Goal: Information Seeking & Learning: Learn about a topic

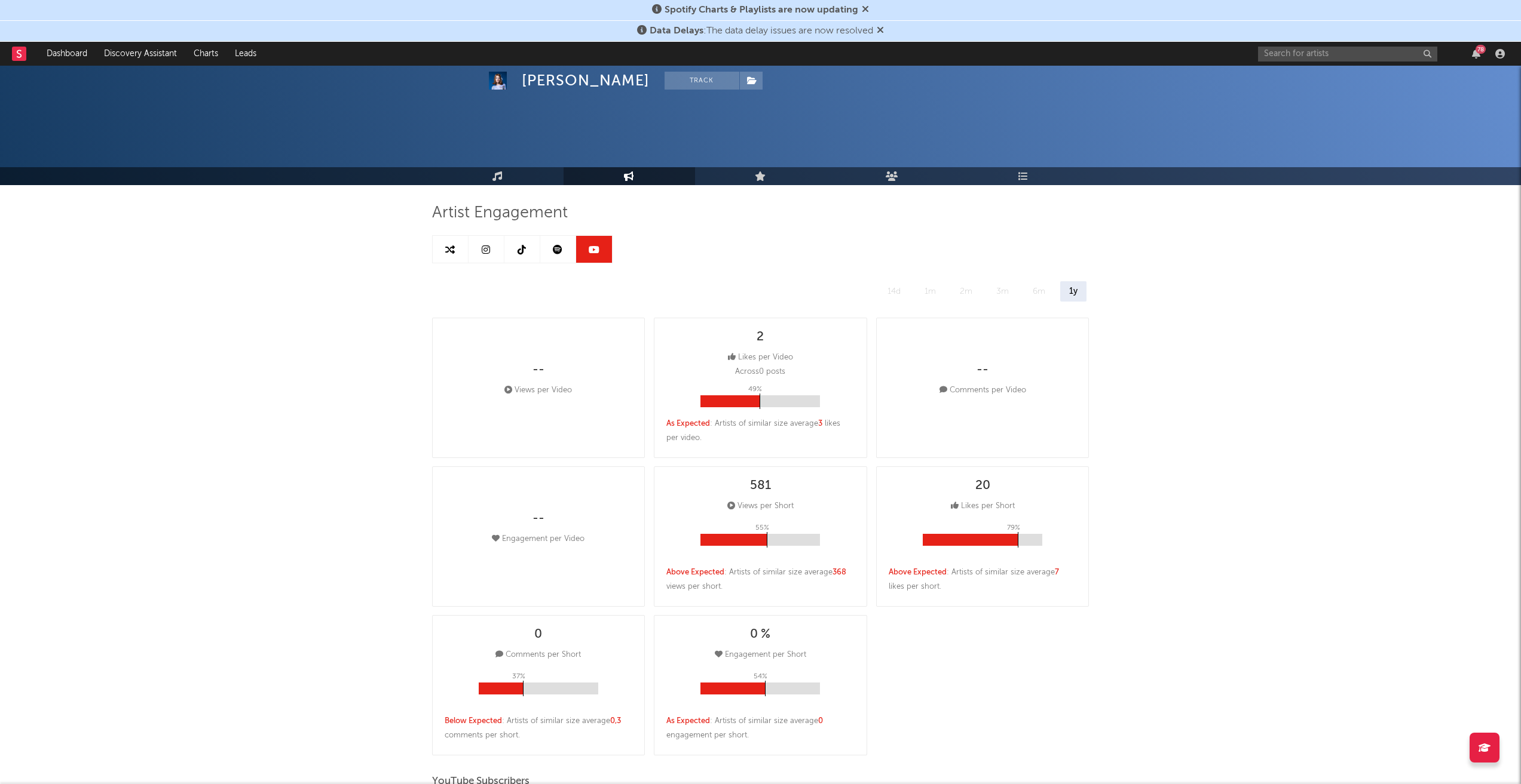
select select "All"
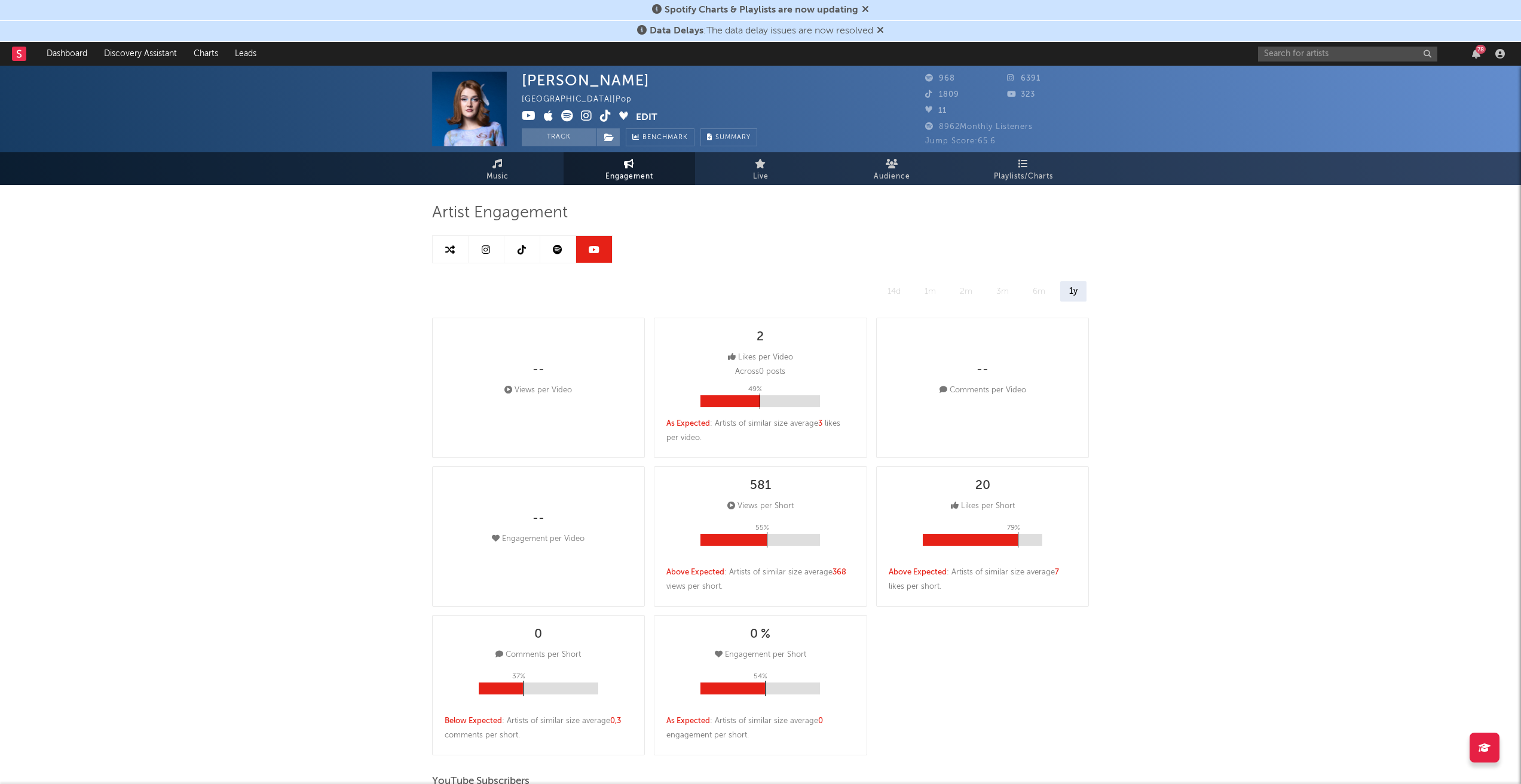
click at [491, 250] on link at bounding box center [486, 249] width 36 height 27
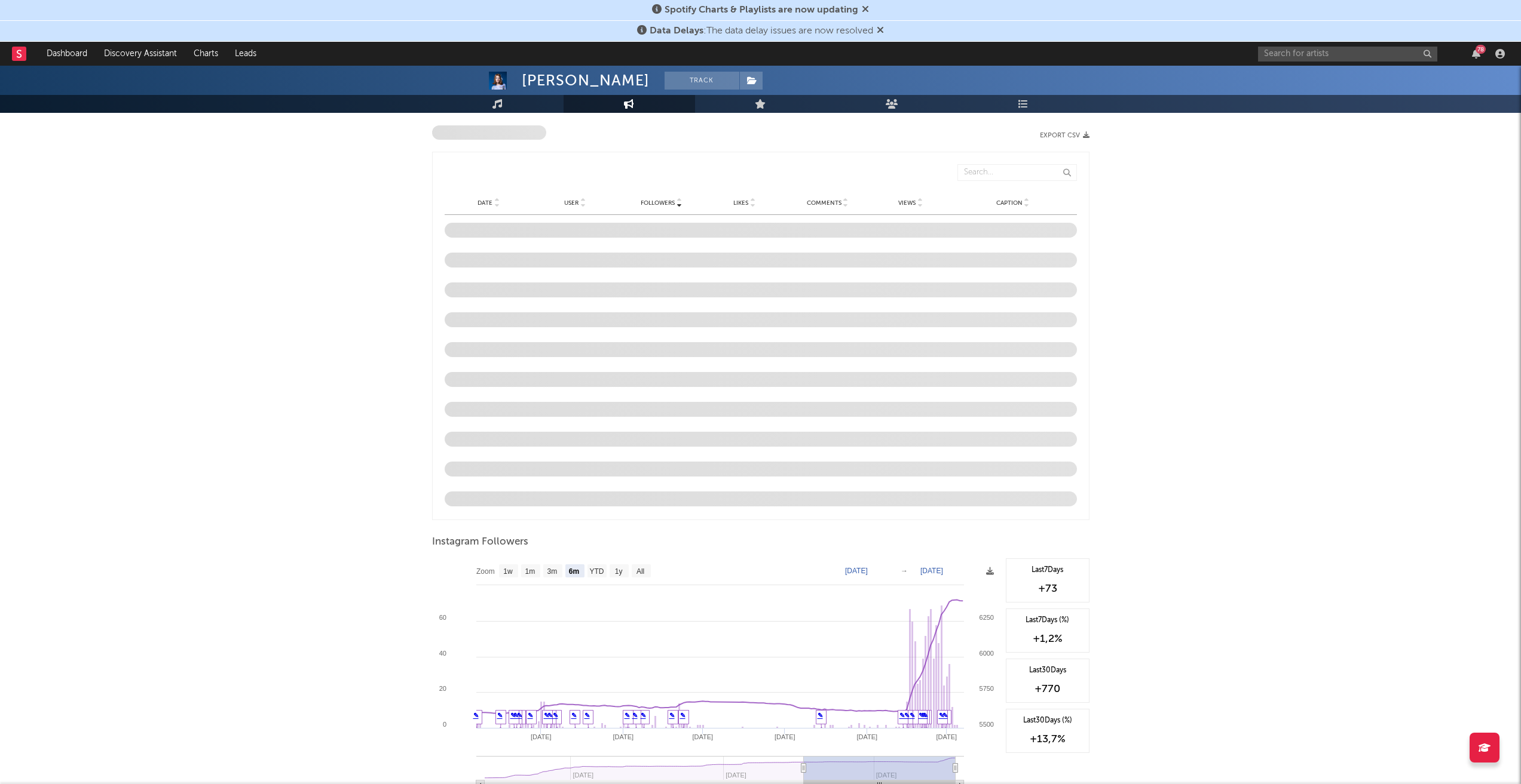
scroll to position [1019, 0]
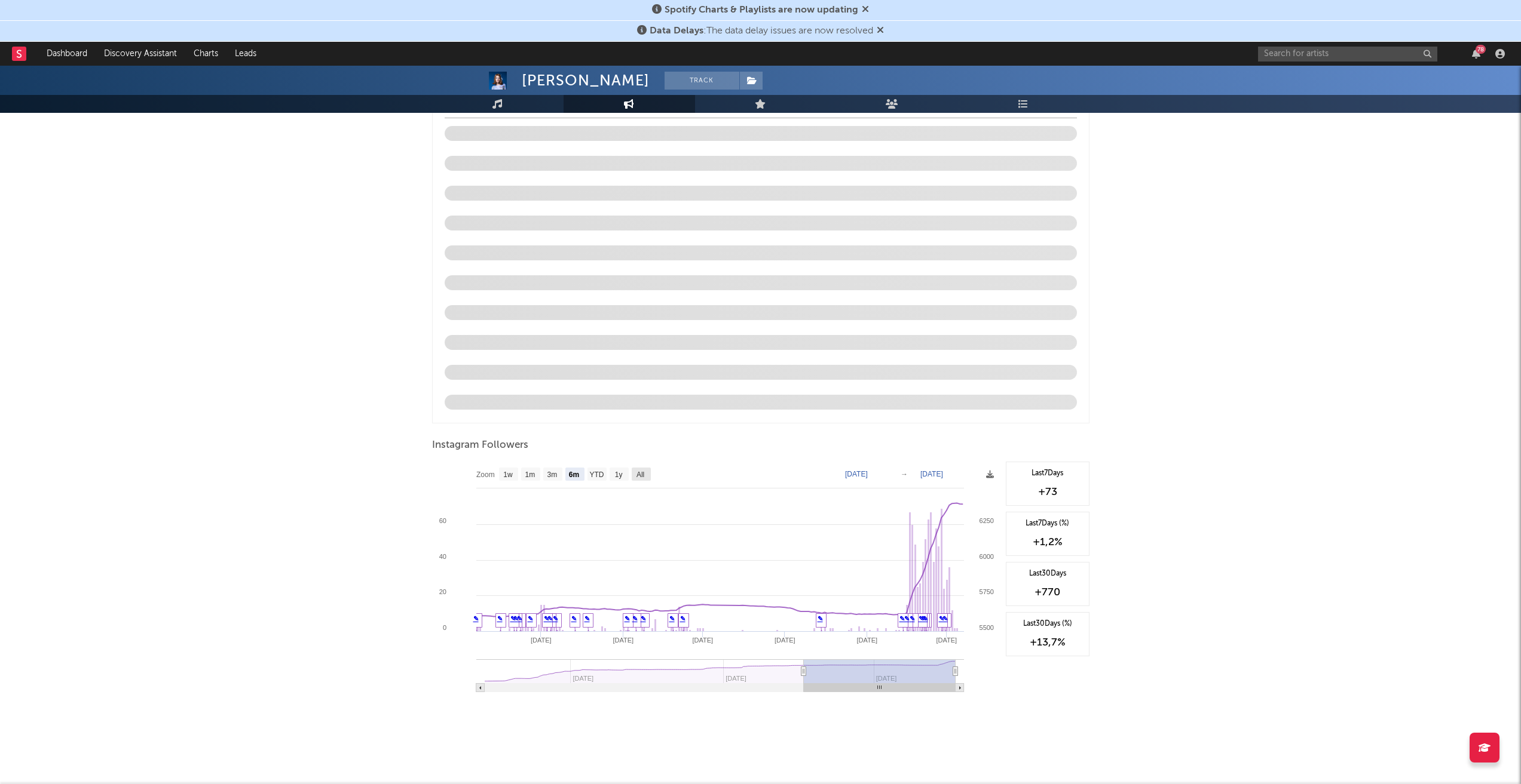
click at [638, 475] on text "All" at bounding box center [640, 474] width 8 height 8
select select "All"
type input "[DATE]"
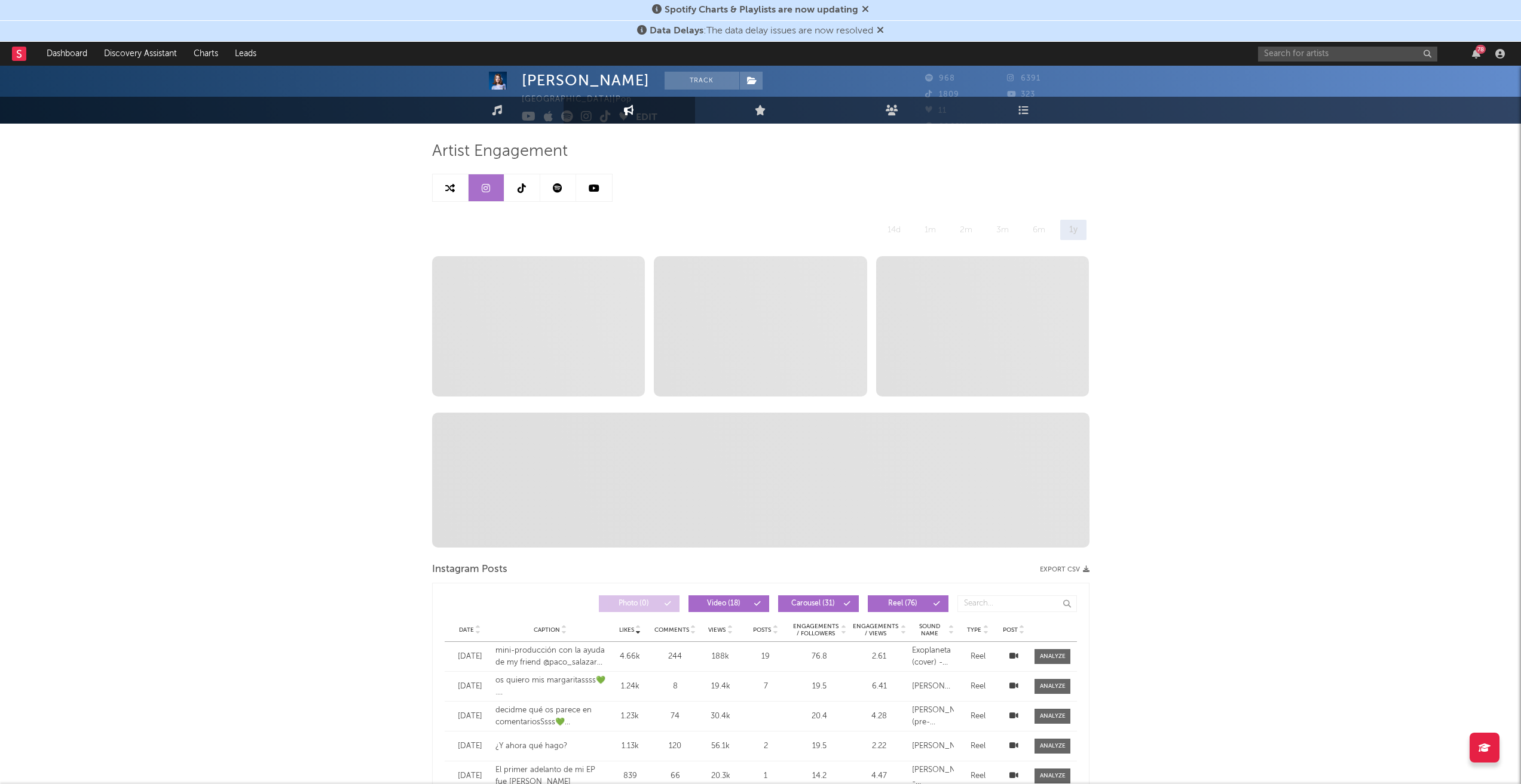
scroll to position [0, 0]
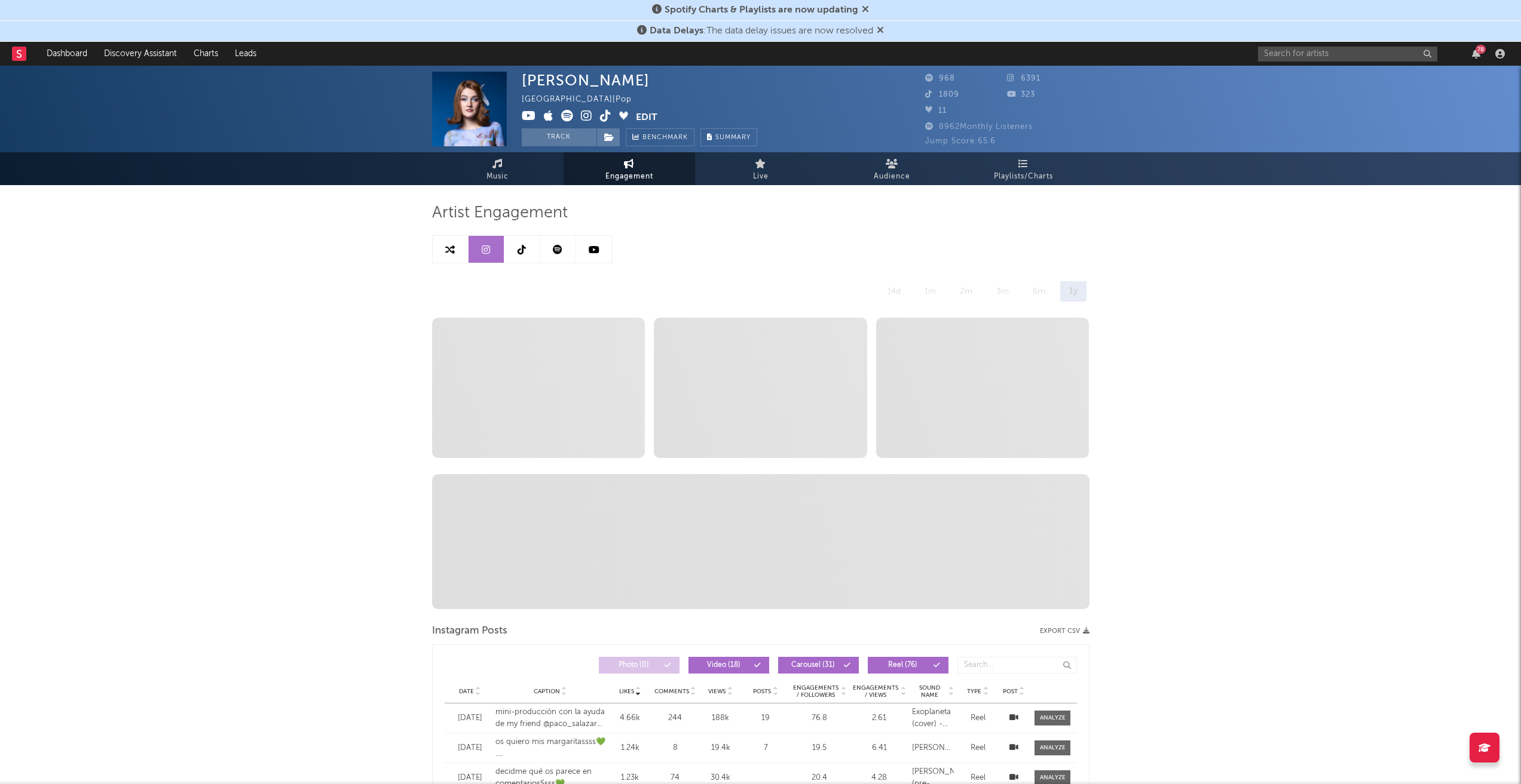
click at [514, 249] on link at bounding box center [522, 249] width 36 height 27
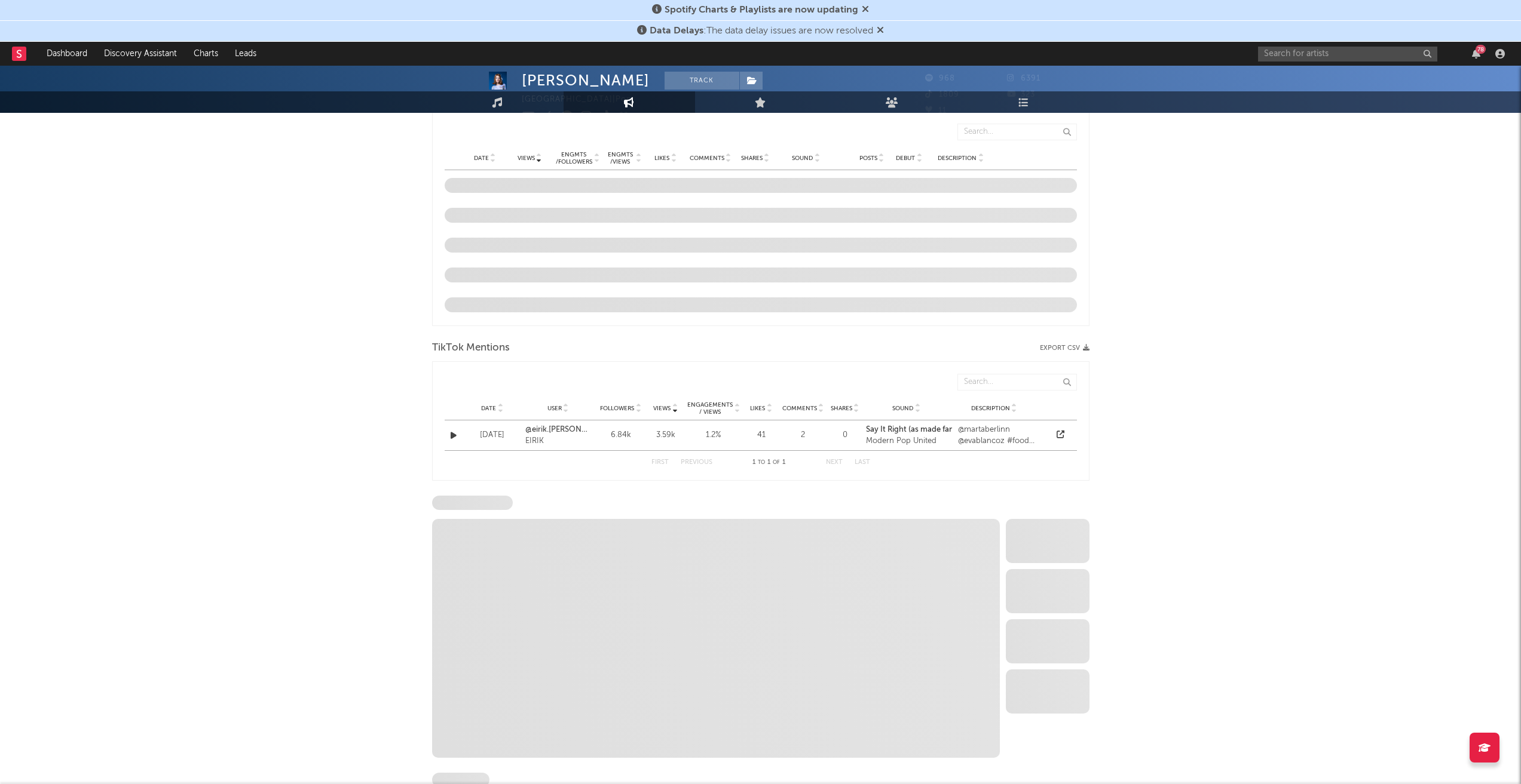
select select "6m"
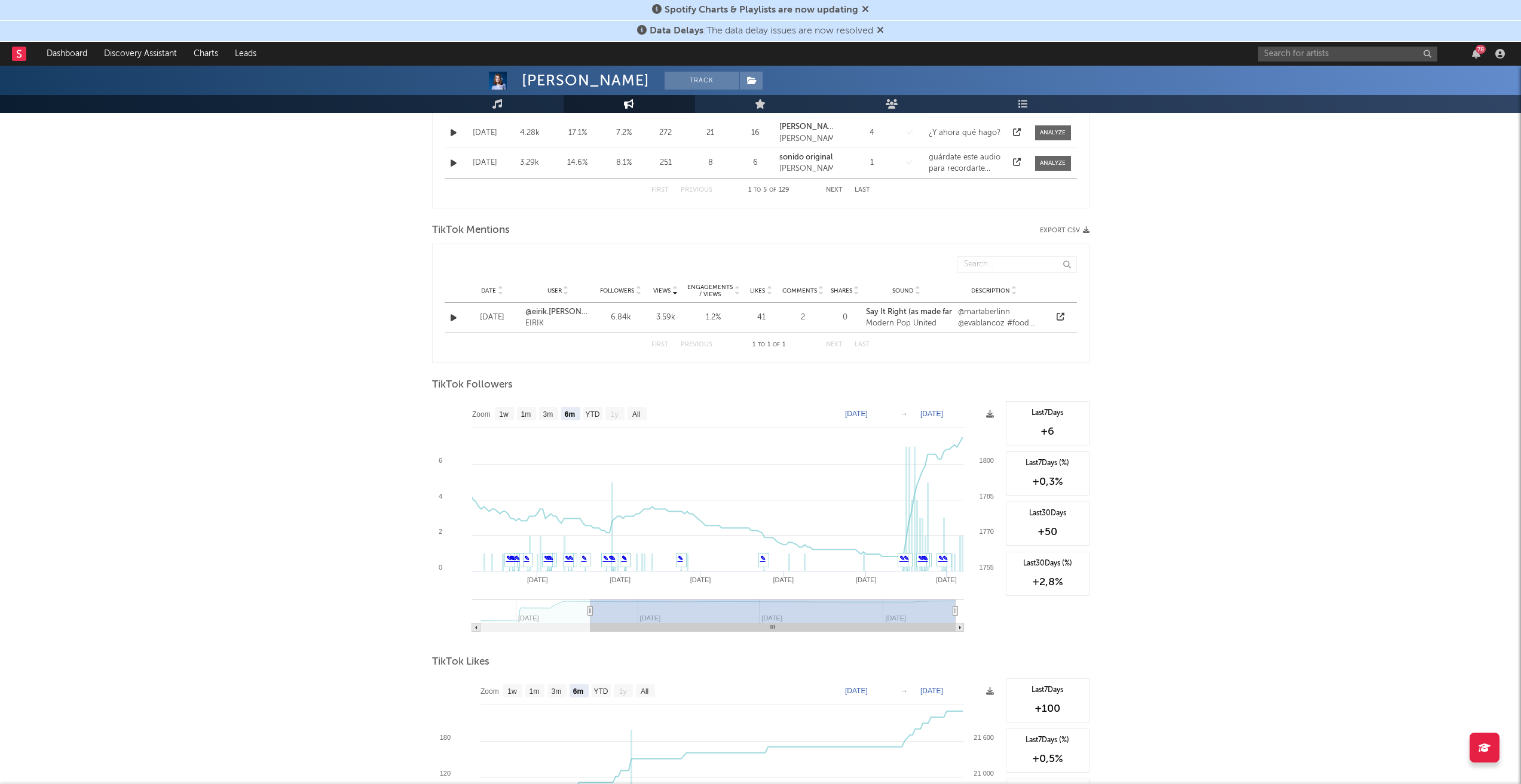
scroll to position [955, 0]
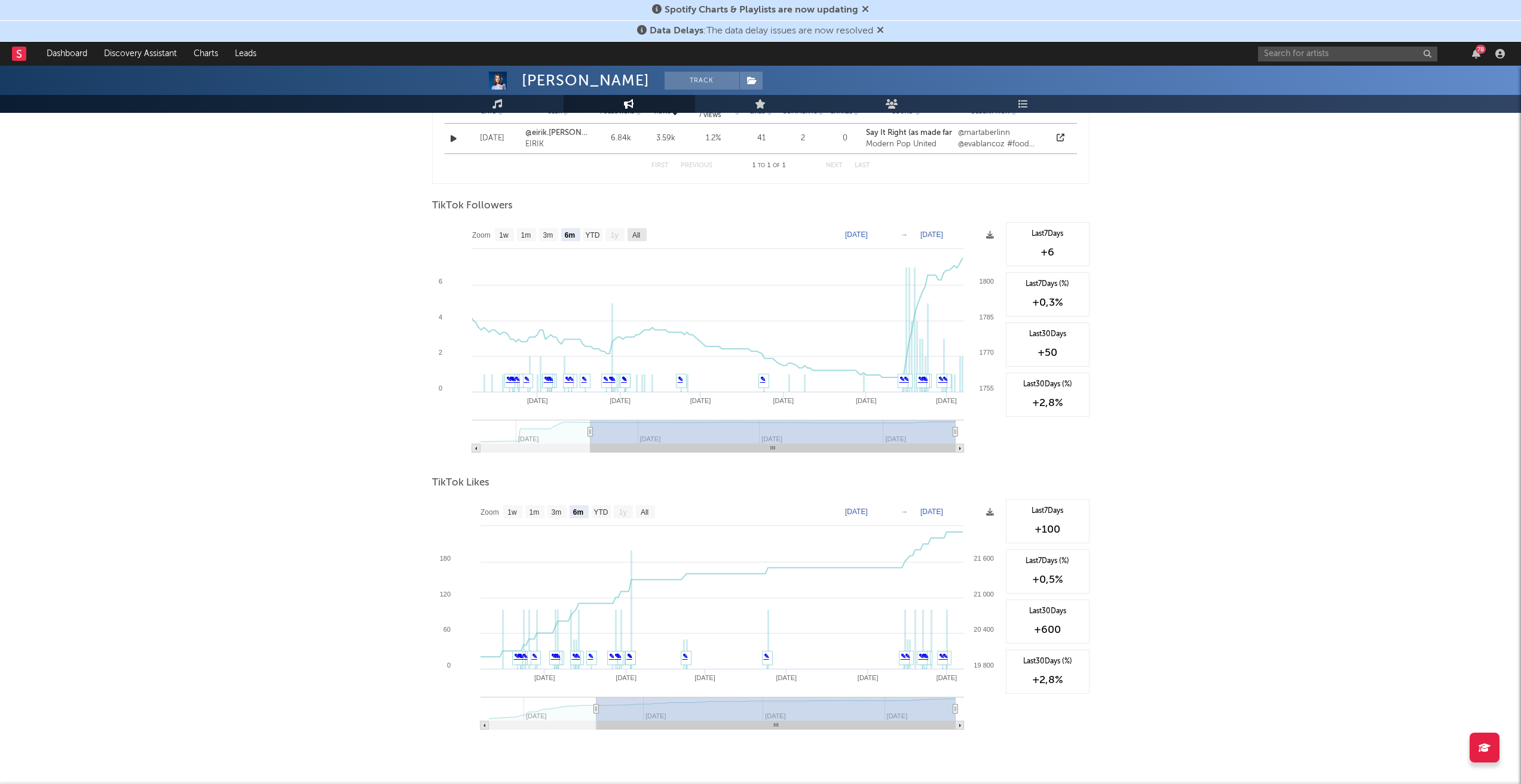
click at [637, 232] on text "All" at bounding box center [635, 235] width 8 height 8
select select "All"
type input "[DATE]"
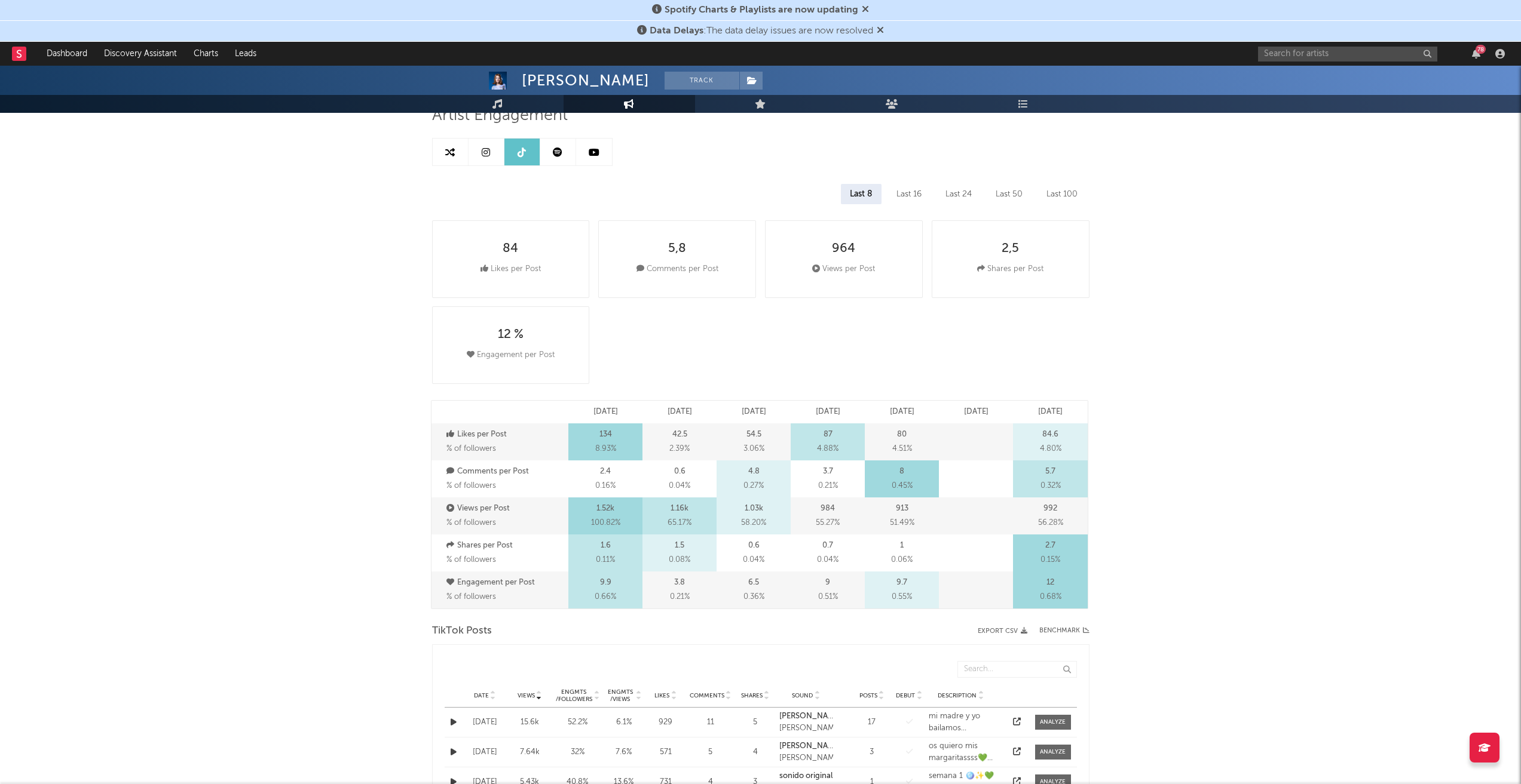
scroll to position [0, 0]
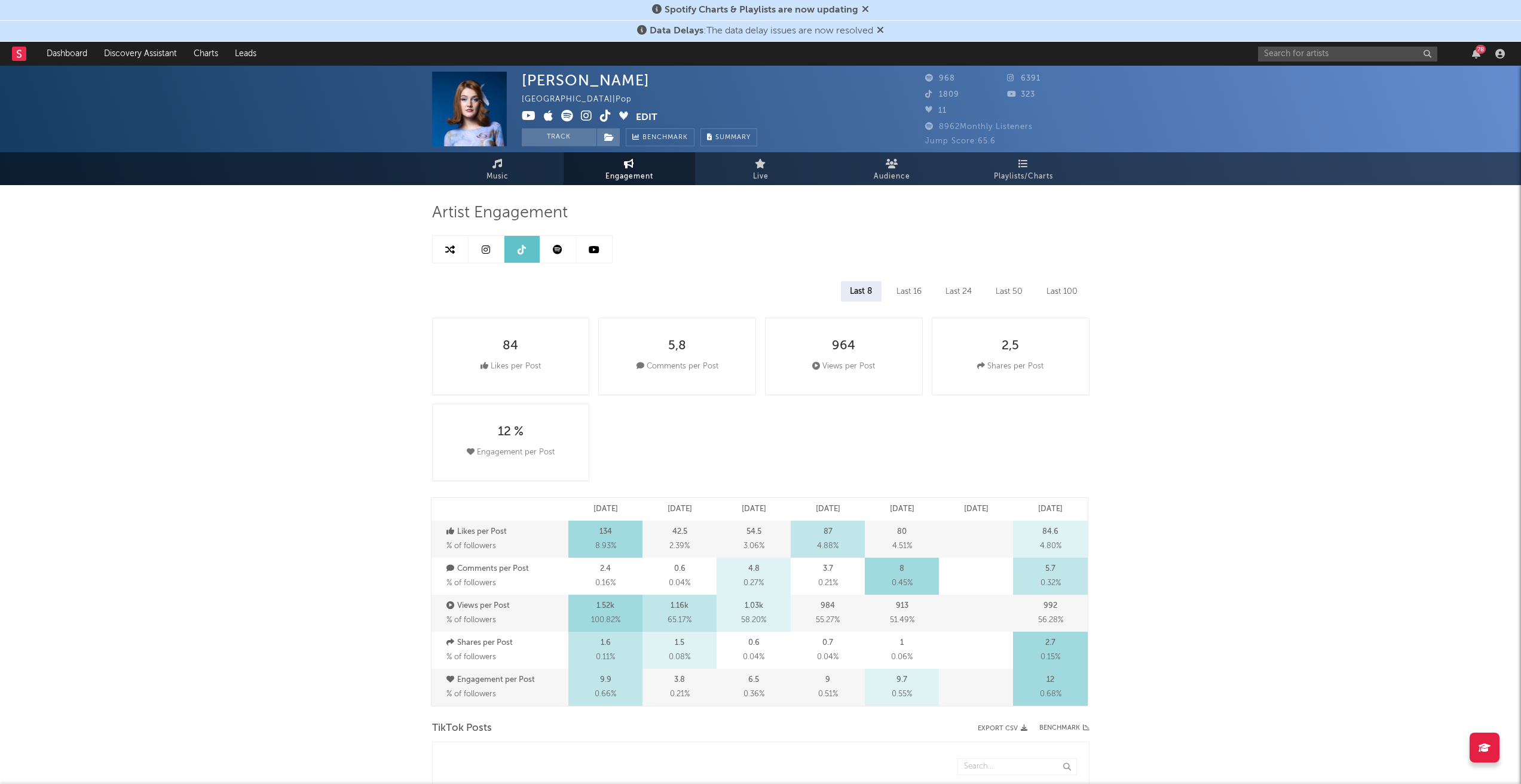
click at [588, 248] on link at bounding box center [594, 249] width 36 height 27
select select "6m"
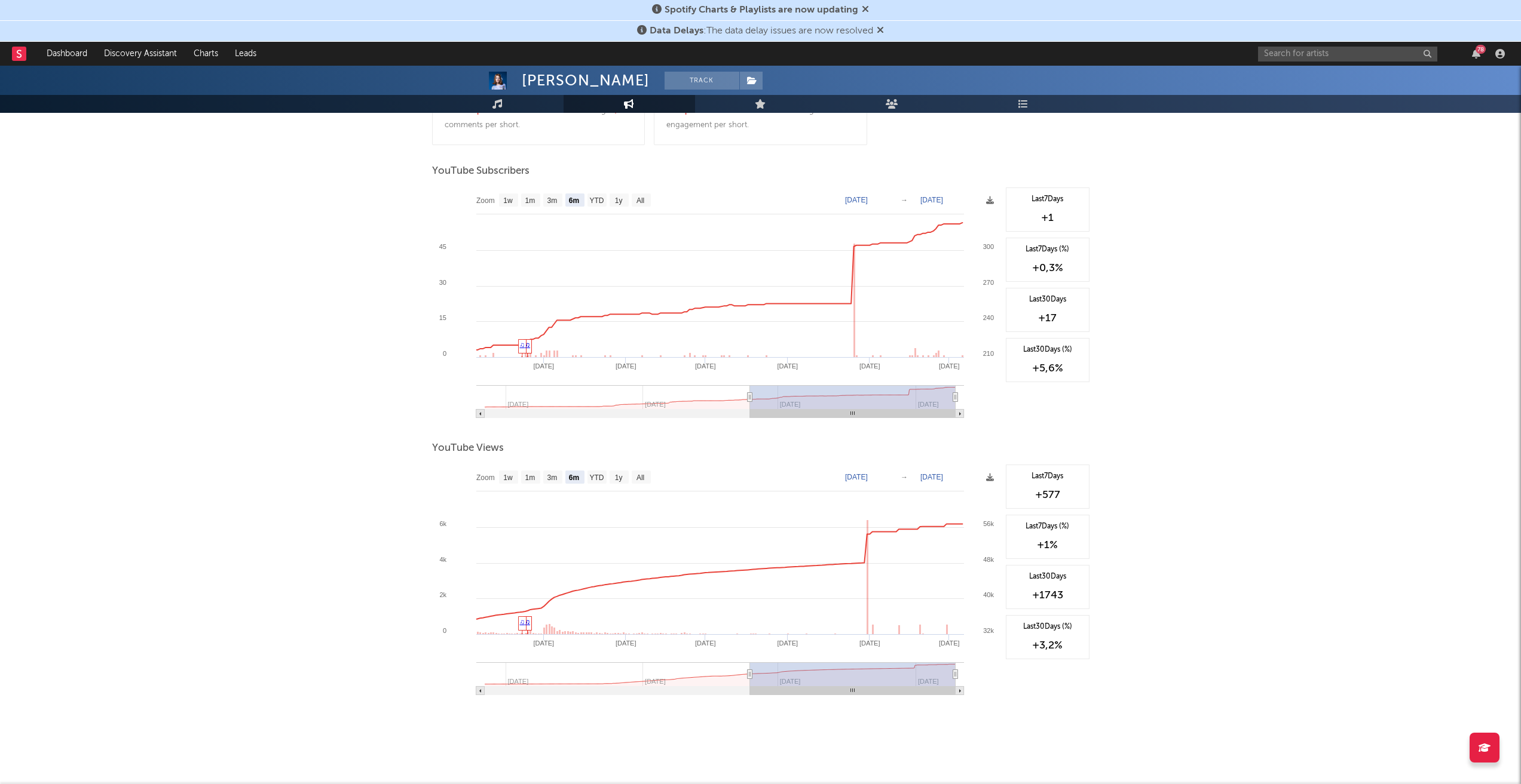
scroll to position [613, 0]
click at [1328, 475] on div "[PERSON_NAME] Track [GEOGRAPHIC_DATA] | Pop Edit Track Benchmark Summary 968 63…" at bounding box center [760, 118] width 1521 height 1331
click at [643, 199] on text "All" at bounding box center [640, 197] width 8 height 8
select select "All"
type input "[DATE]"
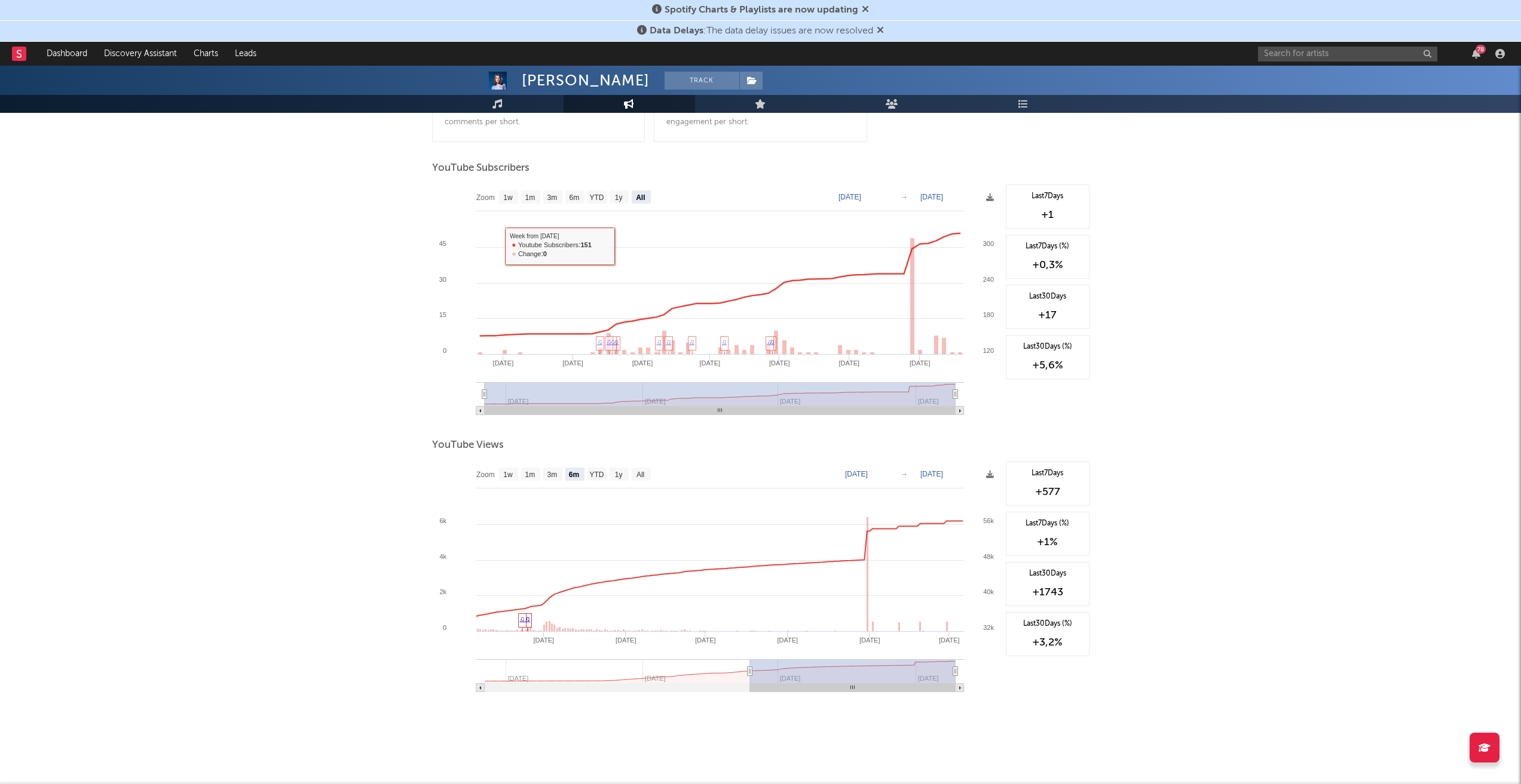
click at [235, 263] on div "[PERSON_NAME] Track [GEOGRAPHIC_DATA] | Pop Edit Track Benchmark Summary 968 63…" at bounding box center [760, 118] width 1521 height 1331
click at [645, 474] on rect at bounding box center [641, 474] width 19 height 13
select select "All"
type input "[DATE]"
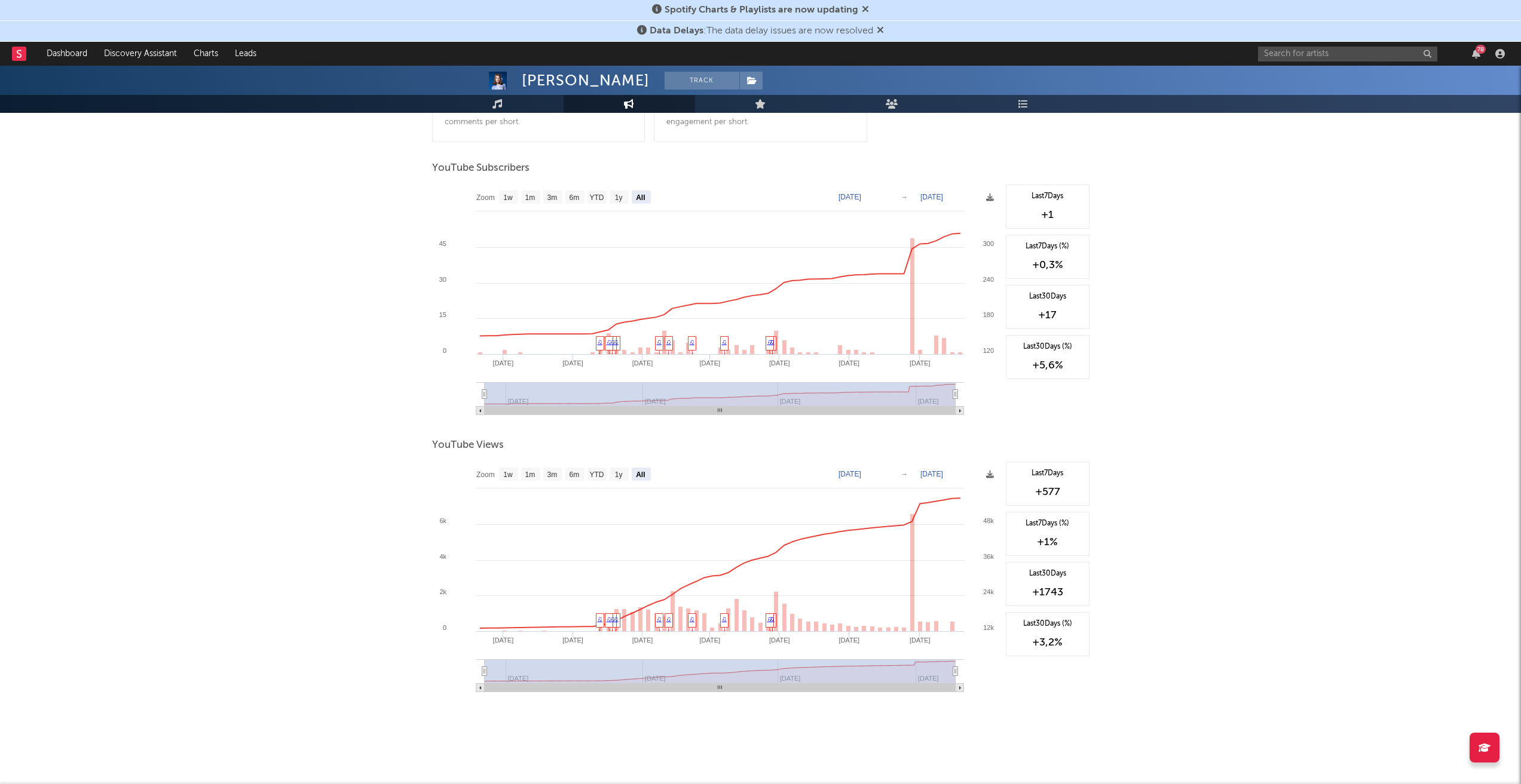
click at [273, 464] on div "[PERSON_NAME] Track [GEOGRAPHIC_DATA] | Pop Edit Track Benchmark Summary 968 63…" at bounding box center [760, 118] width 1521 height 1331
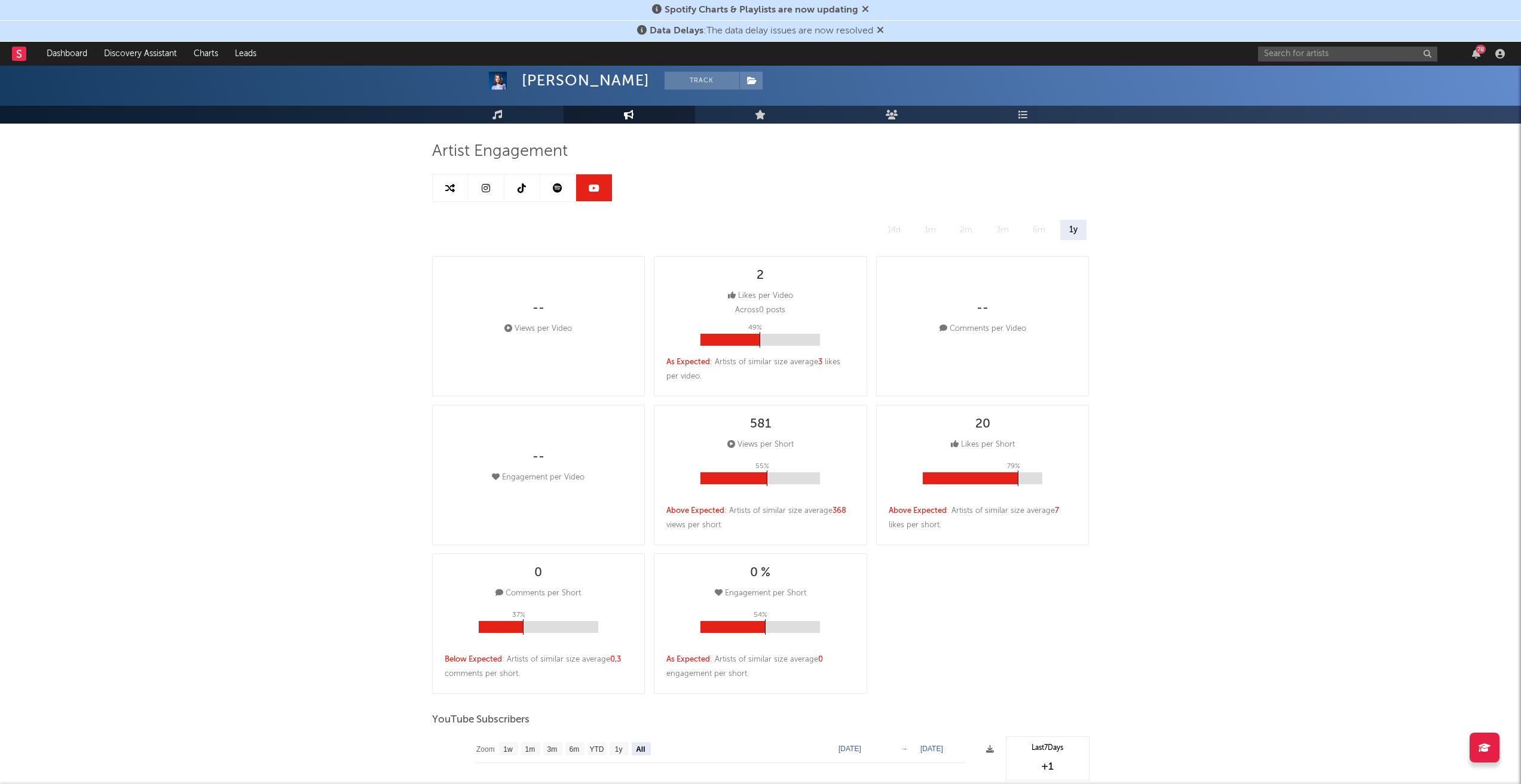
scroll to position [0, 0]
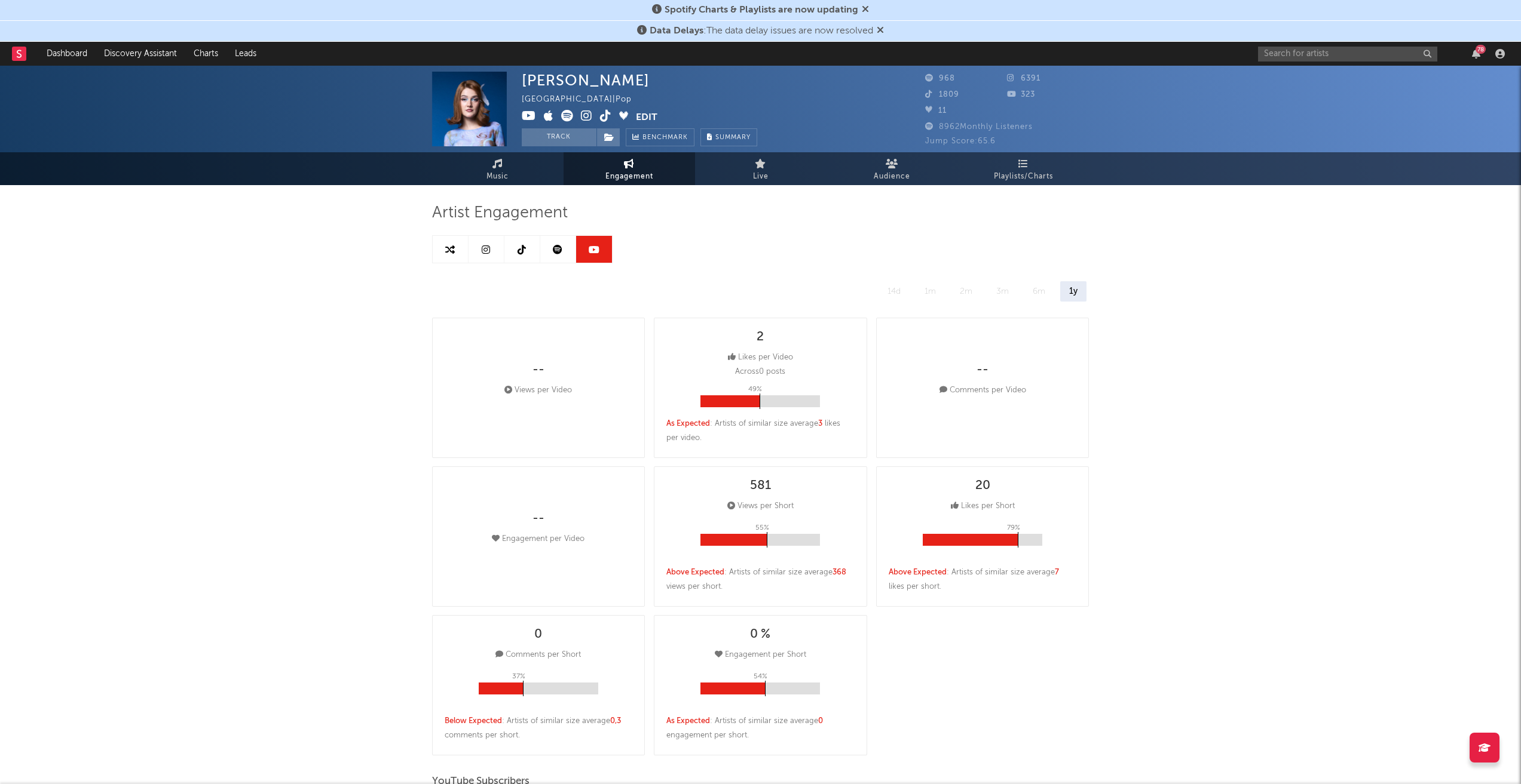
click at [488, 246] on icon at bounding box center [485, 249] width 8 height 9
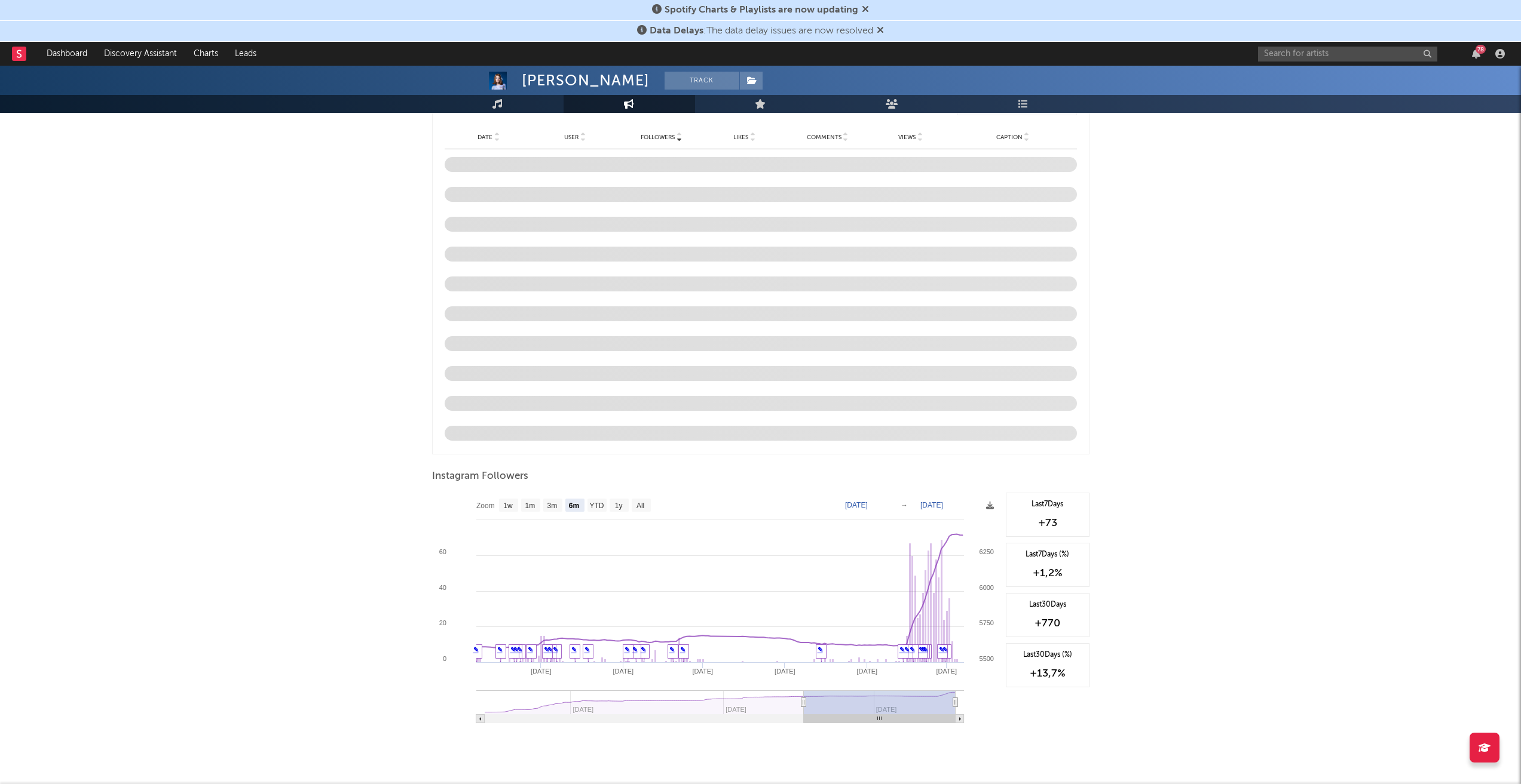
scroll to position [1019, 0]
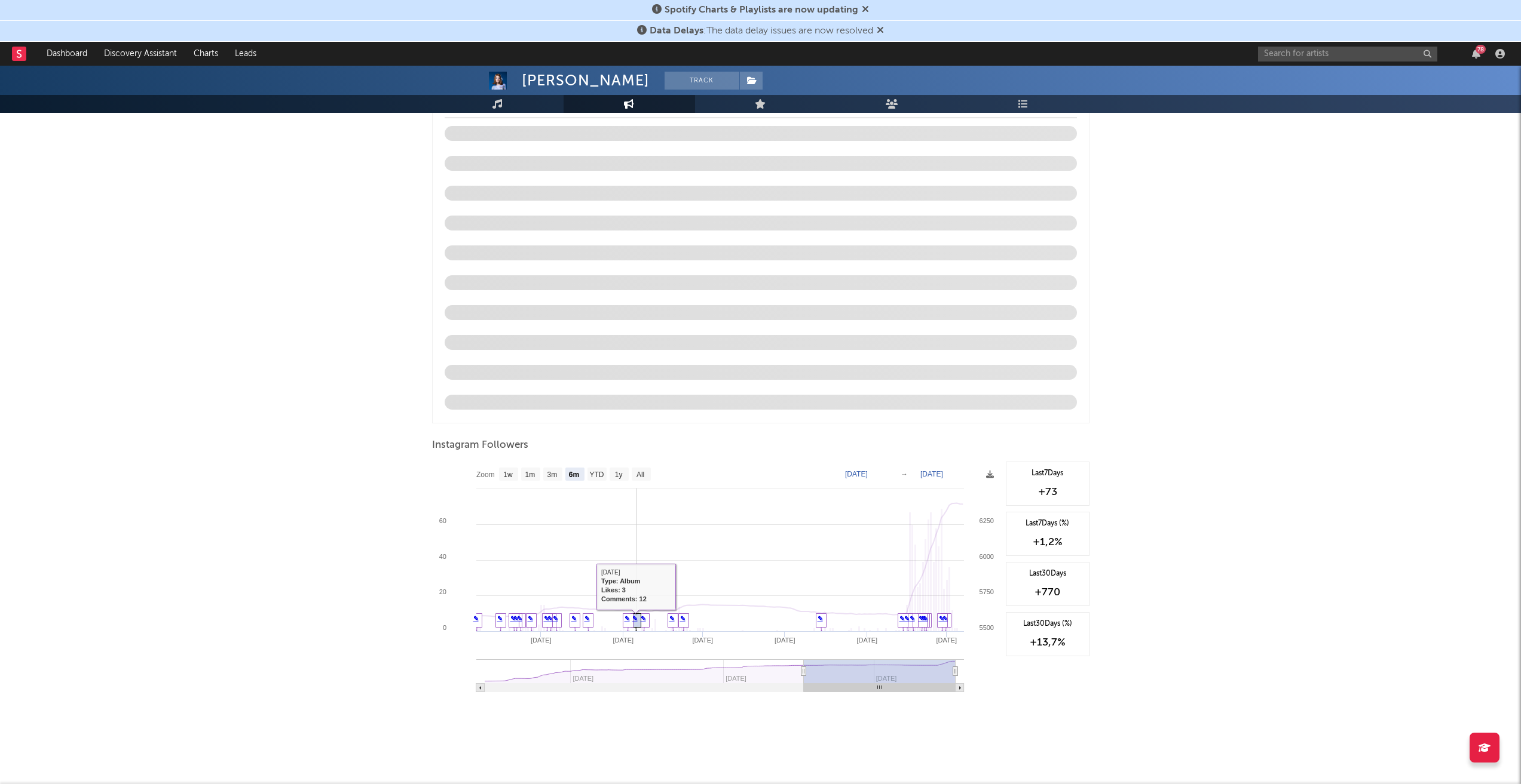
click at [627, 622] on link "✎" at bounding box center [627, 619] width 6 height 7
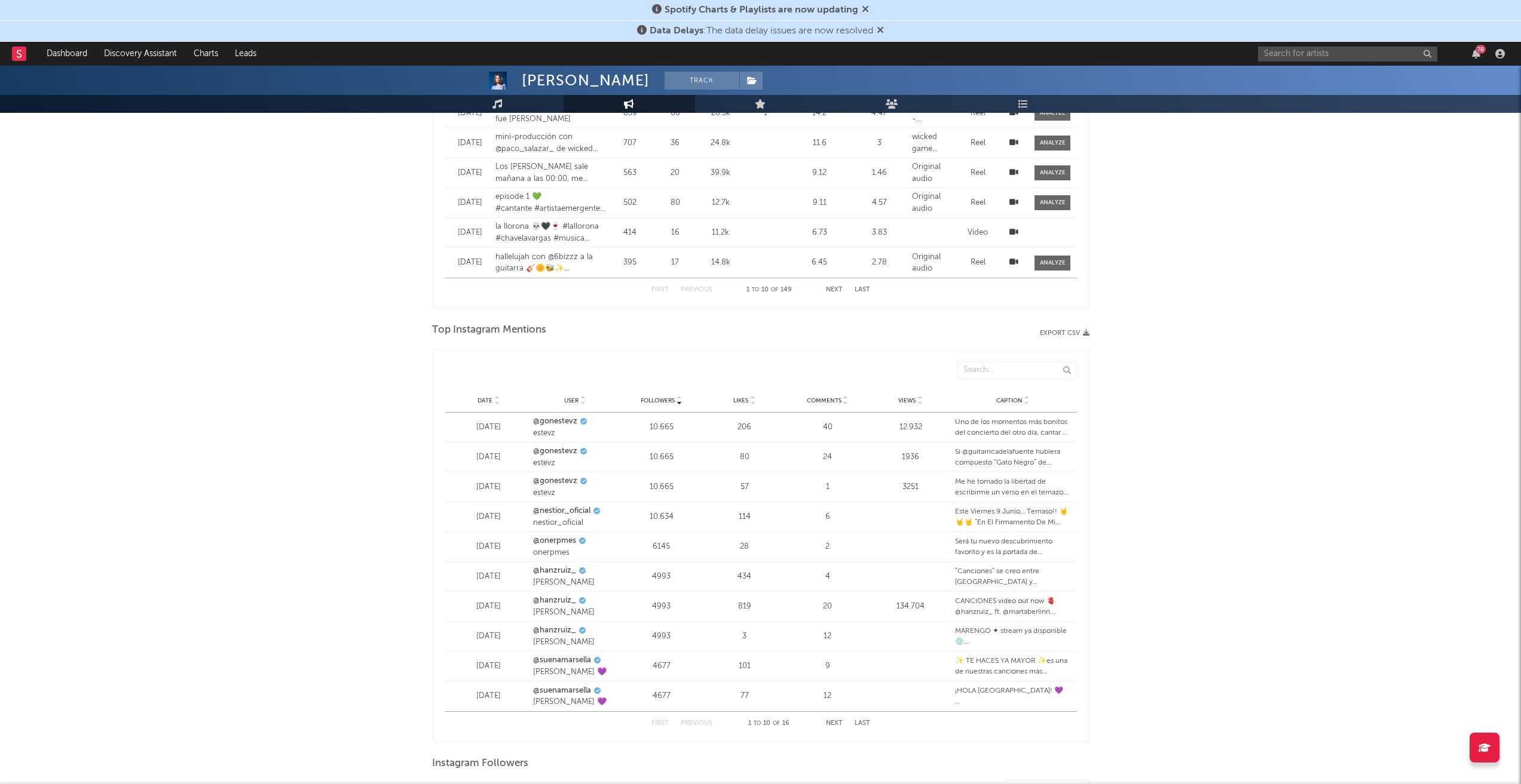
scroll to position [1525, 0]
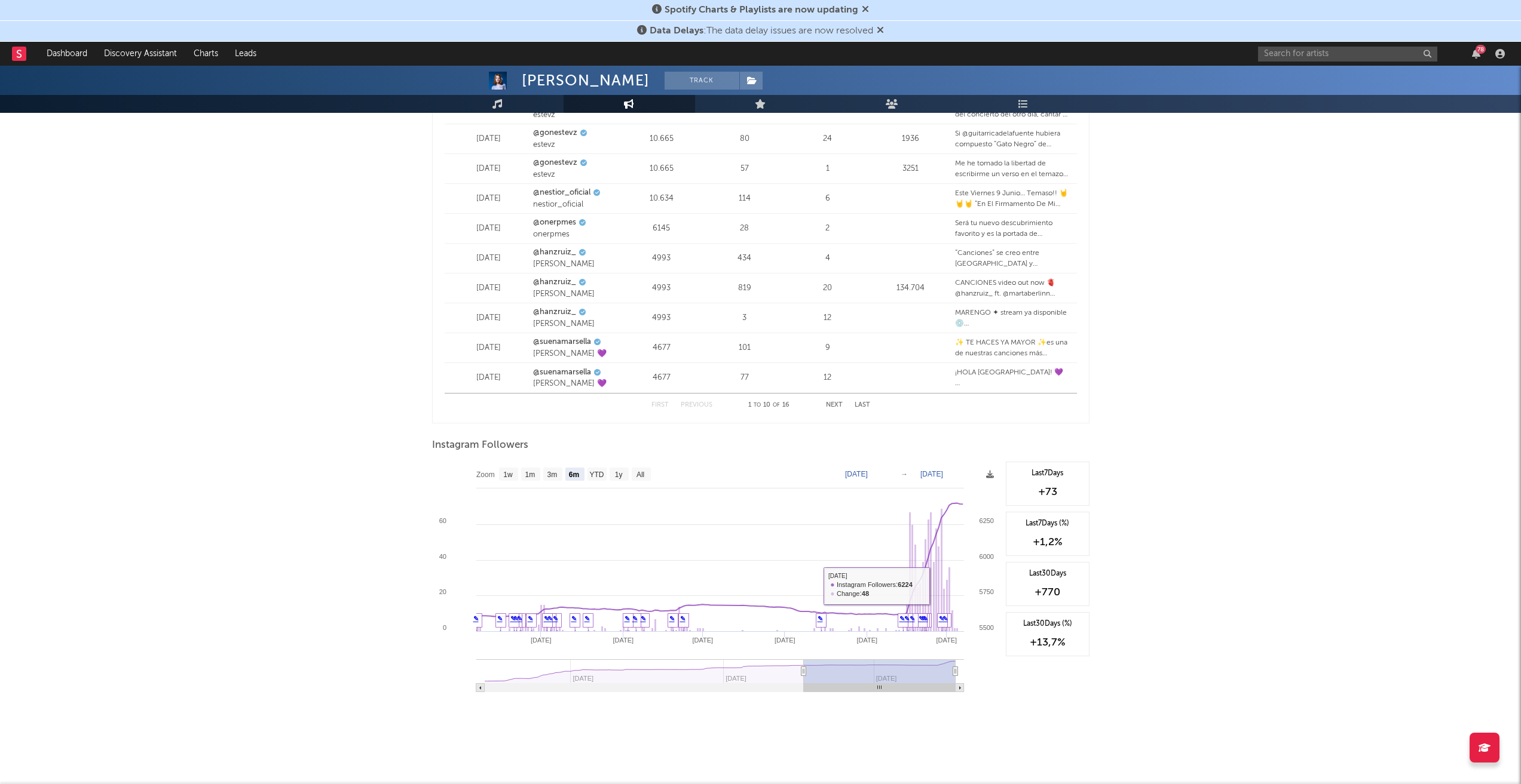
click at [640, 474] on text "All" at bounding box center [640, 474] width 8 height 8
select select "All"
type input "[DATE]"
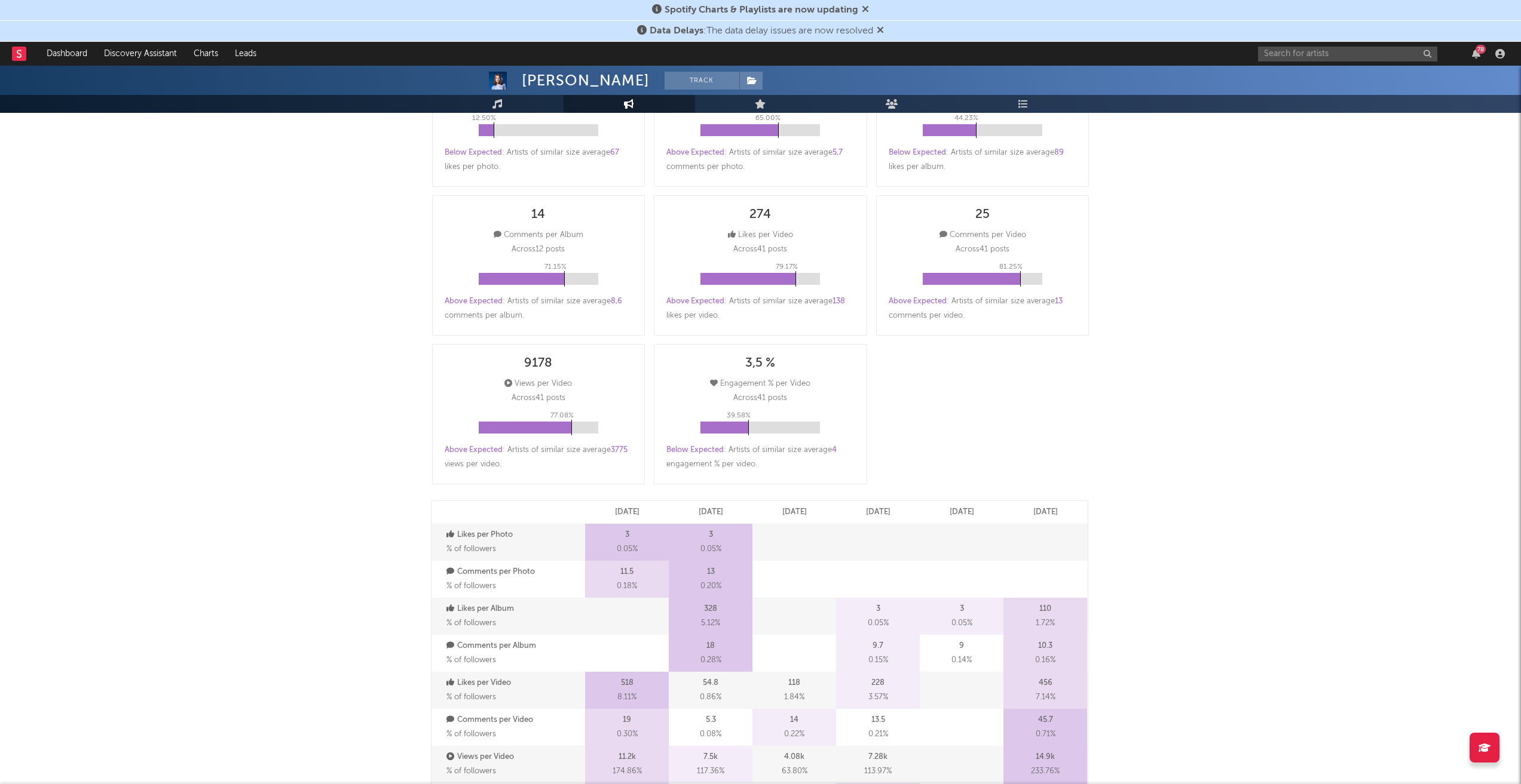
scroll to position [0, 0]
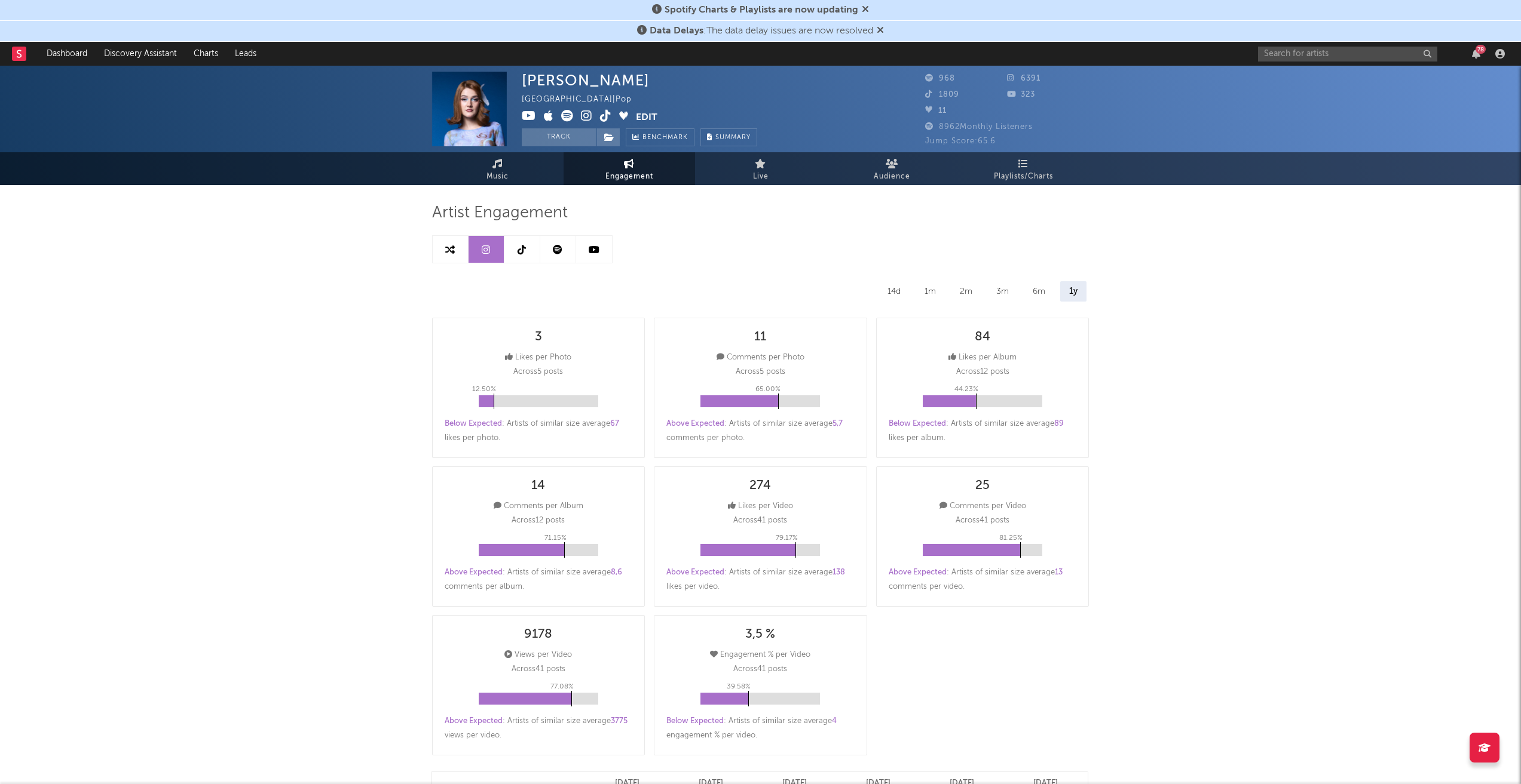
click at [519, 247] on icon at bounding box center [521, 249] width 8 height 9
select select "6m"
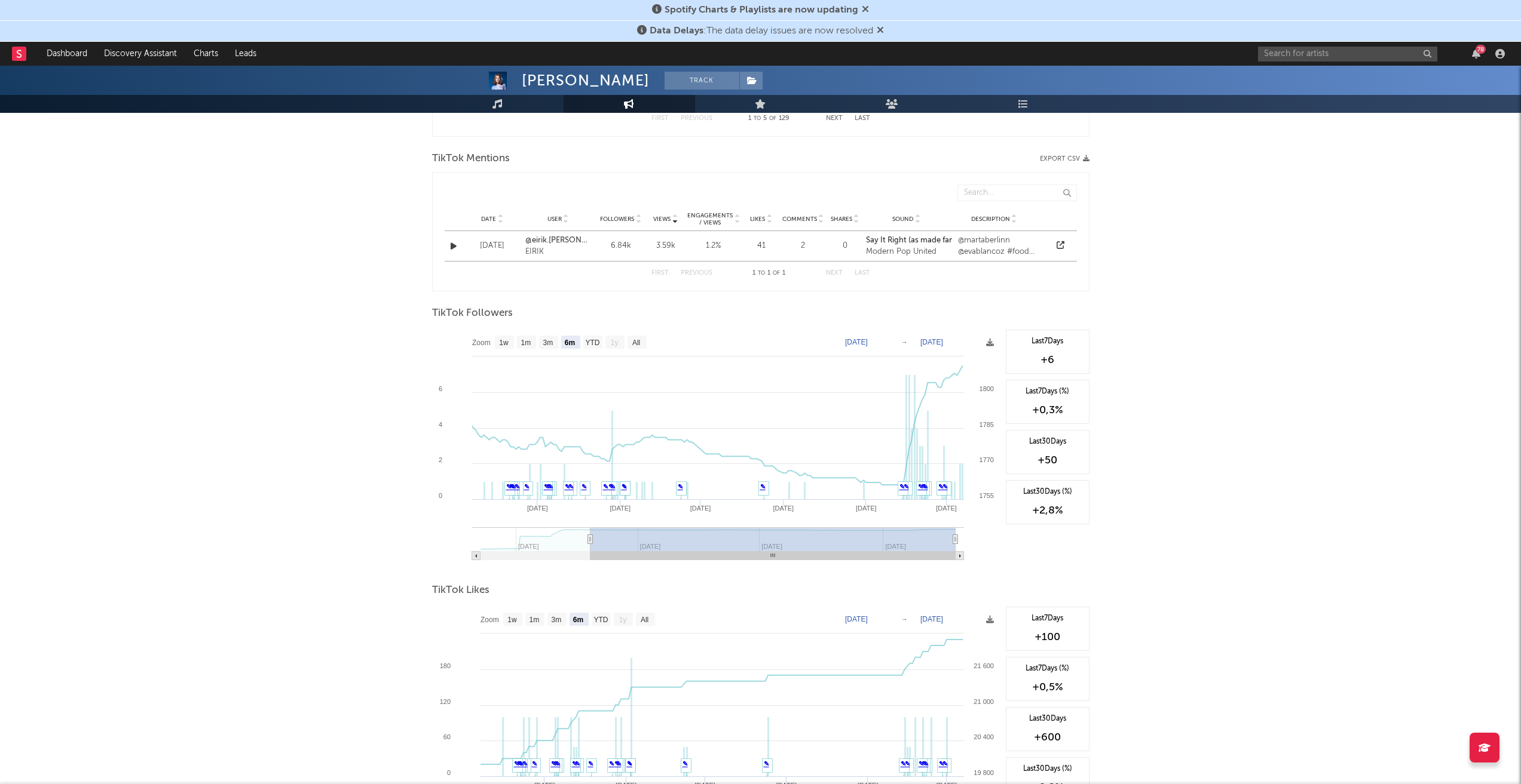
scroll to position [993, 0]
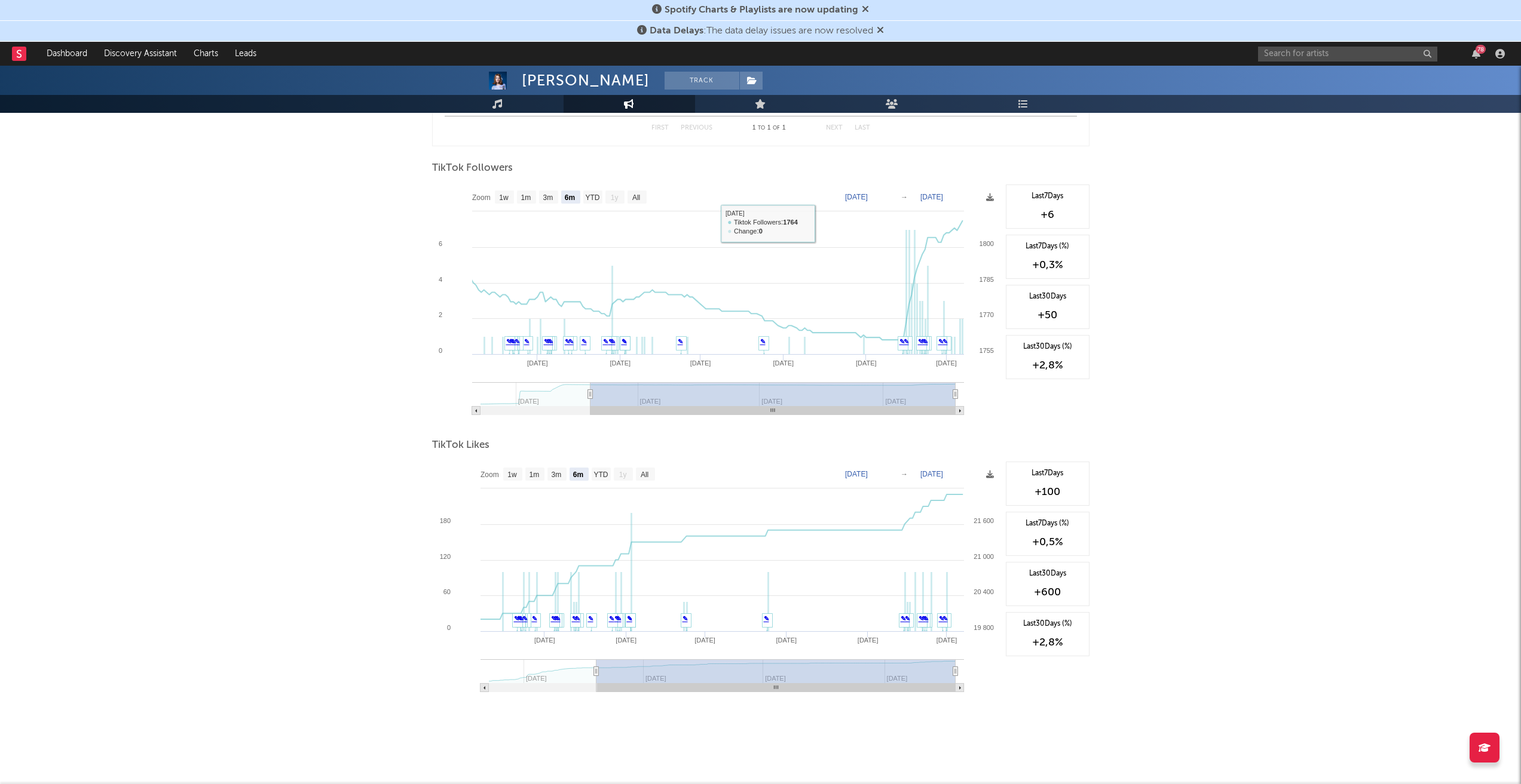
click at [635, 196] on text "All" at bounding box center [635, 197] width 8 height 8
select select "All"
type input "[DATE]"
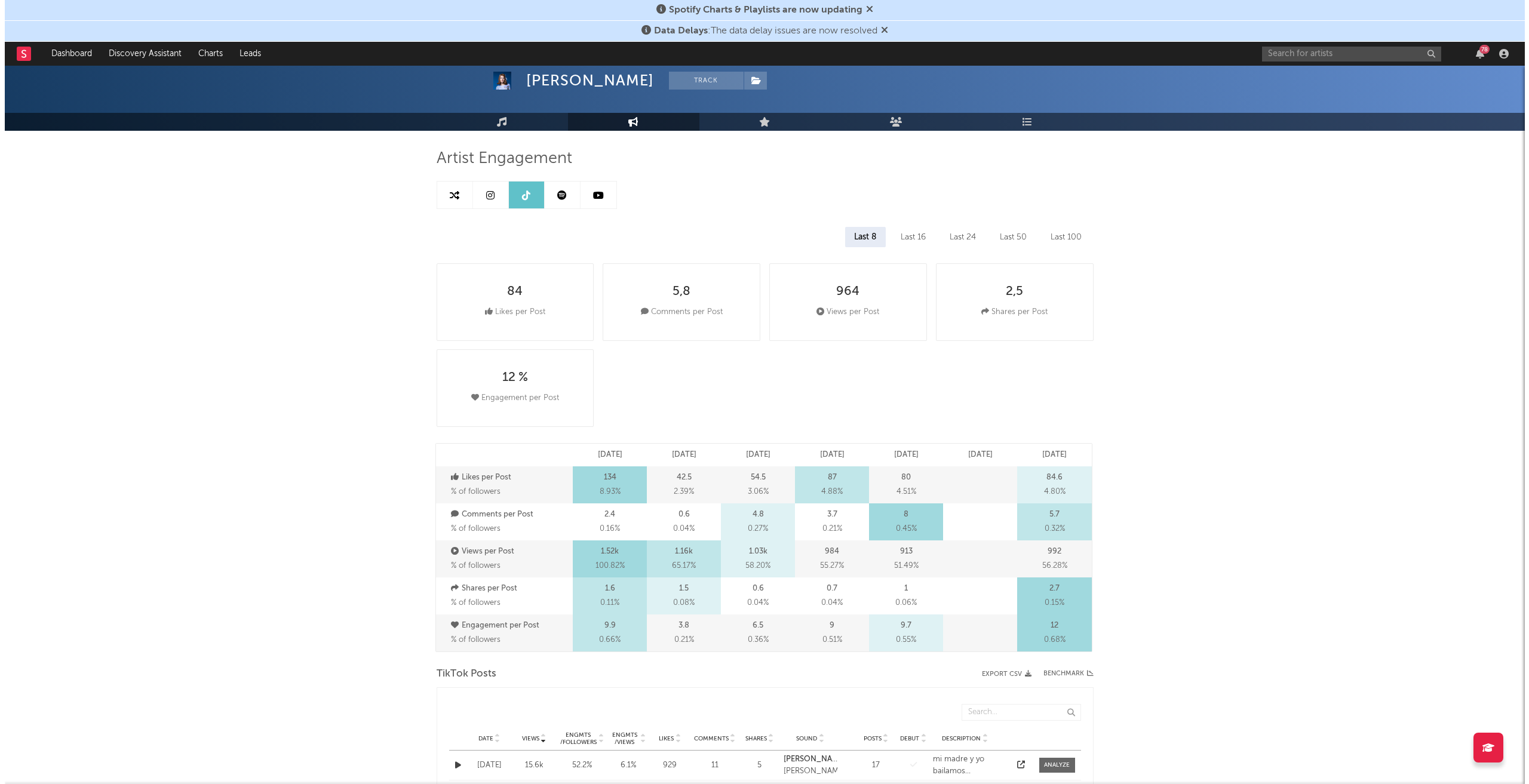
scroll to position [0, 0]
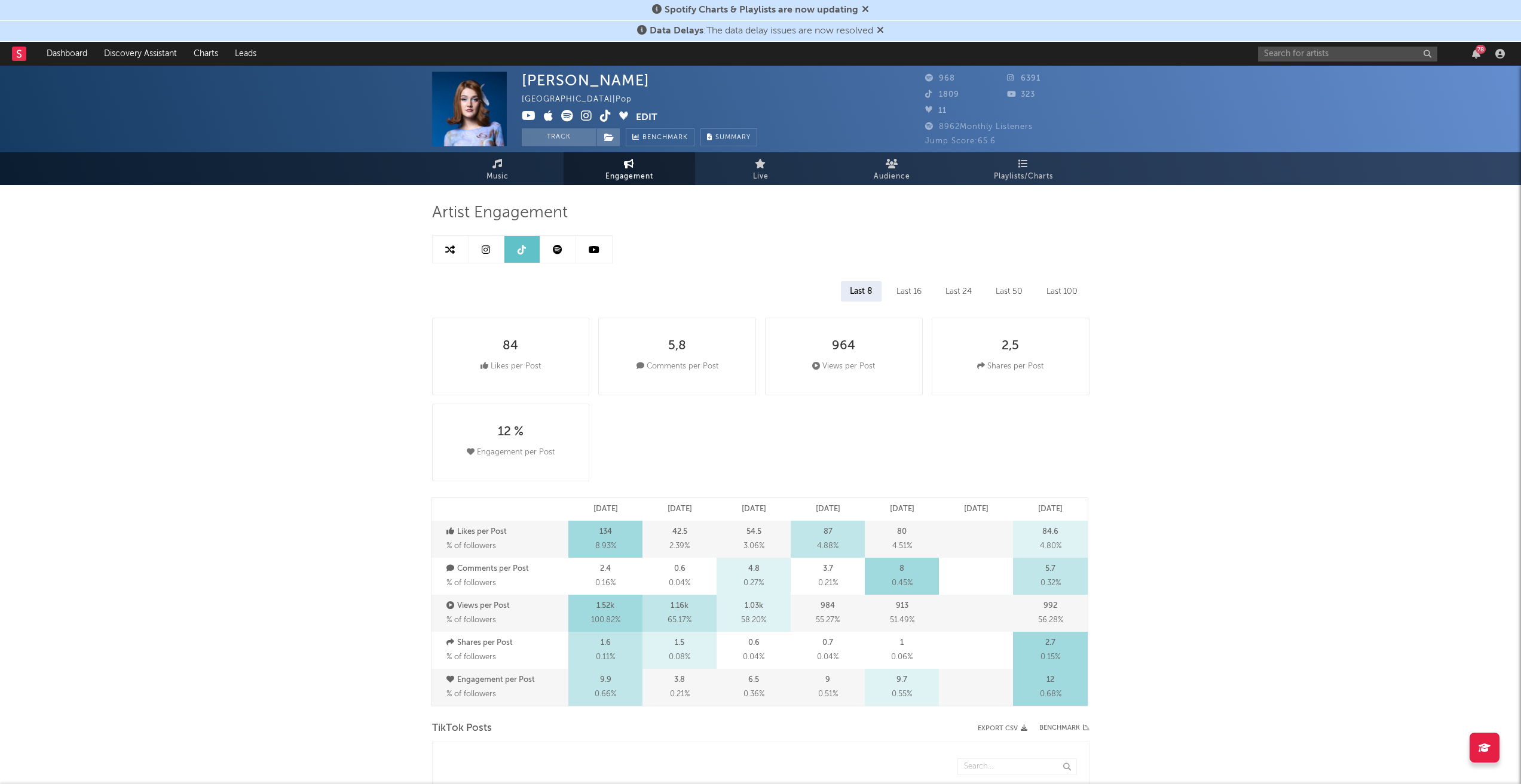
click at [449, 245] on icon at bounding box center [450, 249] width 9 height 9
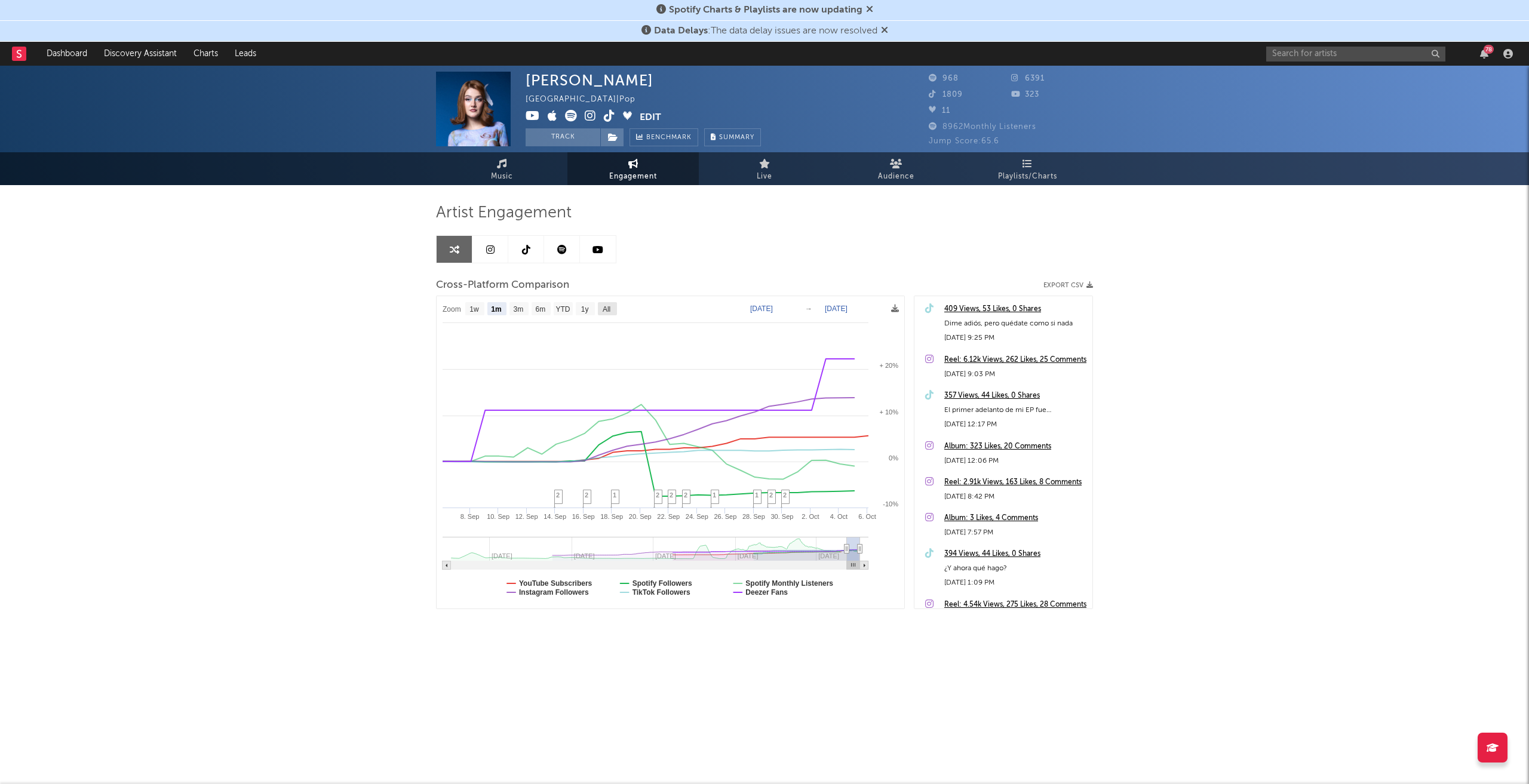
click at [607, 305] on text "All" at bounding box center [607, 309] width 8 height 8
select select "All"
type input "[DATE]"
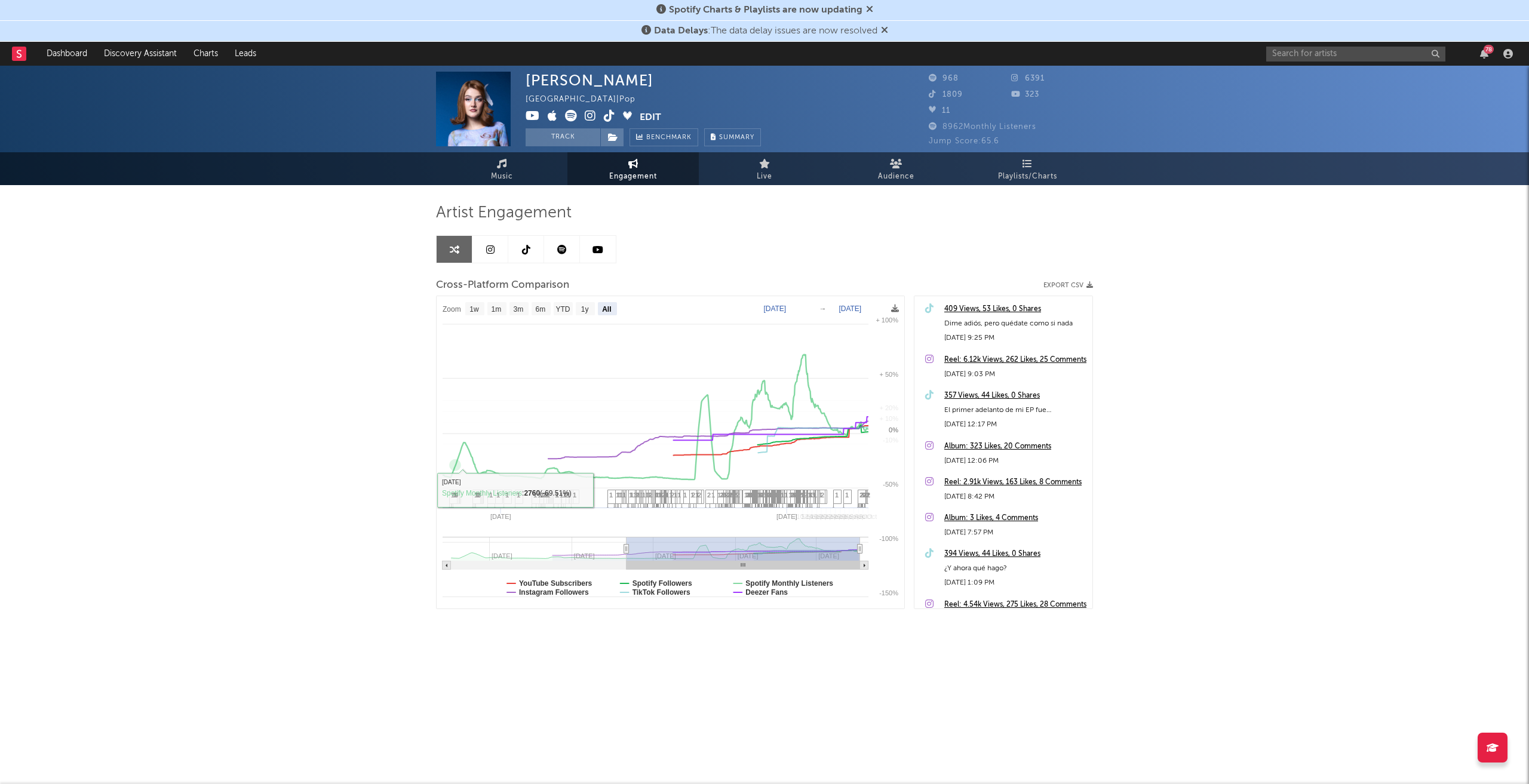
select select "All"
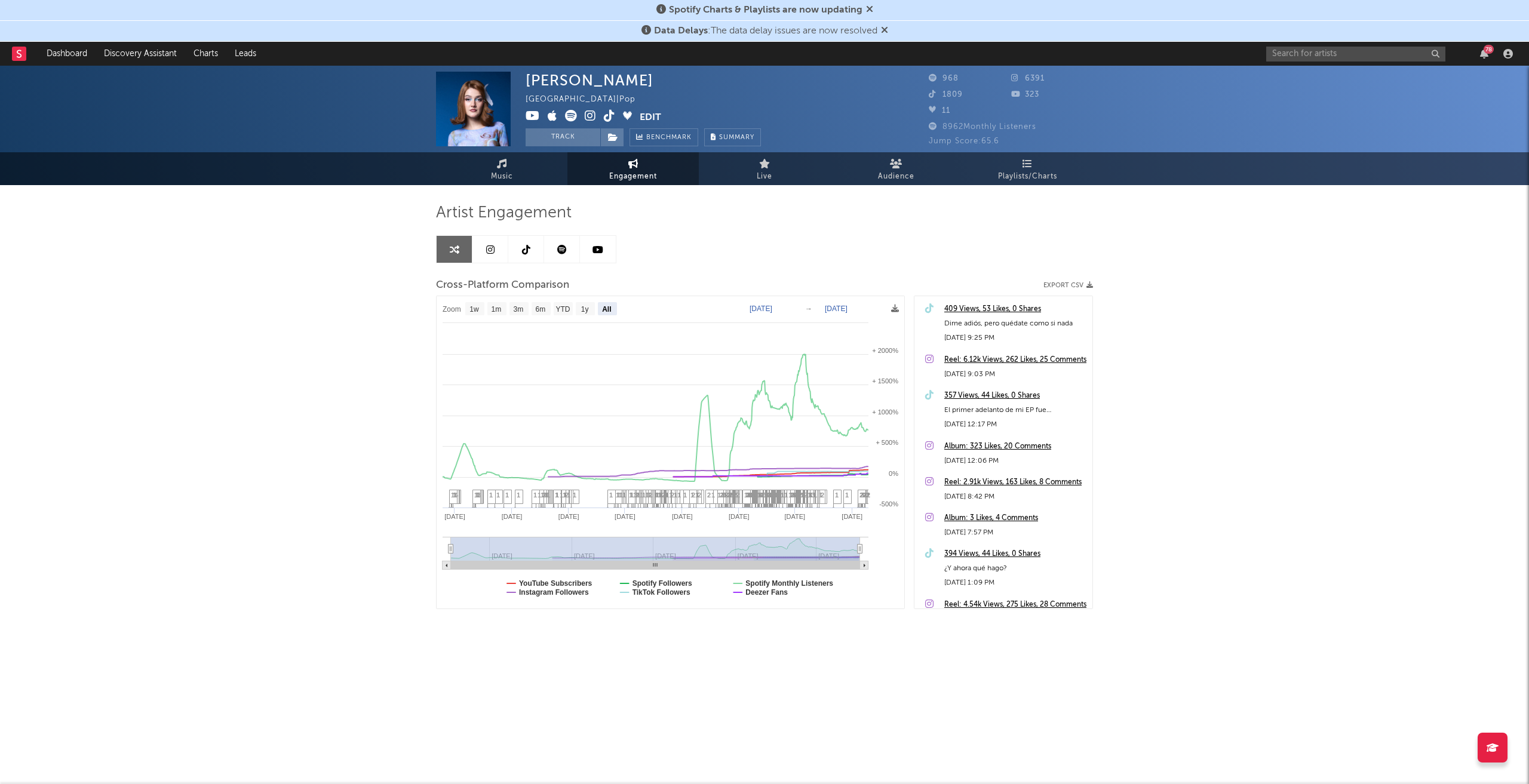
click at [1290, 416] on div "[PERSON_NAME][GEOGRAPHIC_DATA] [GEOGRAPHIC_DATA] | Pop Edit Track Benchmark Sum…" at bounding box center [764, 379] width 1529 height 627
